Goal: Information Seeking & Learning: Learn about a topic

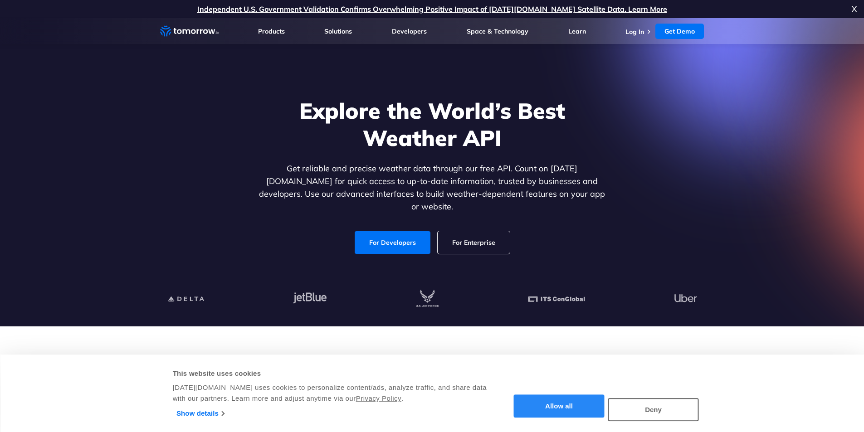
click at [566, 413] on button "Allow all" at bounding box center [559, 406] width 91 height 23
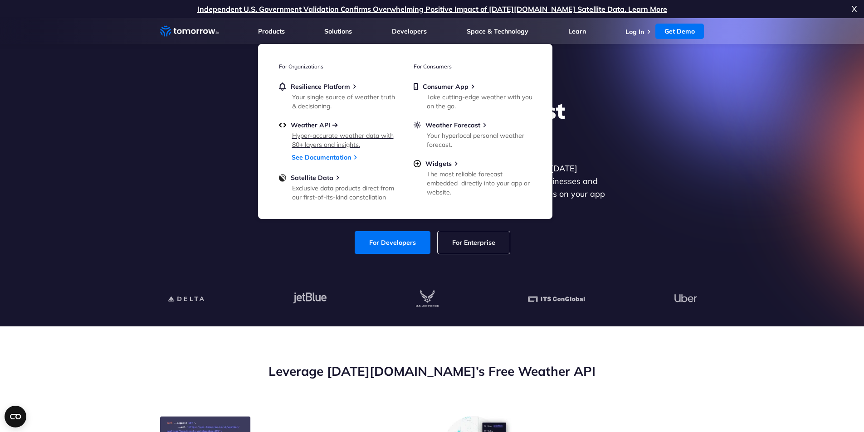
click at [304, 124] on span "Weather API" at bounding box center [310, 125] width 39 height 8
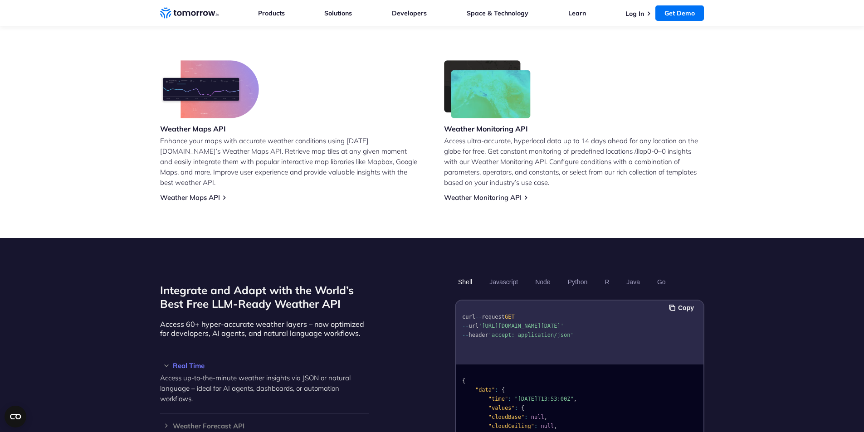
scroll to position [680, 0]
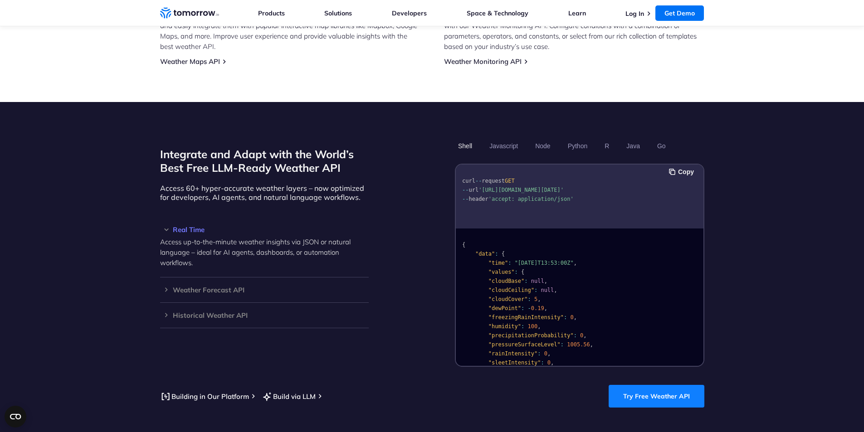
click at [638, 385] on link "Try Free Weather API" at bounding box center [656, 396] width 96 height 23
